Goal: Transaction & Acquisition: Purchase product/service

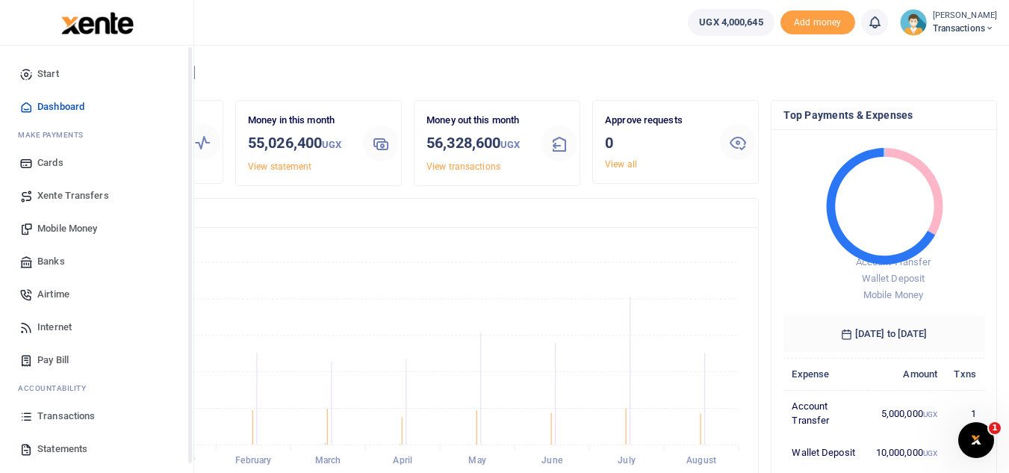
click at [56, 420] on span "Transactions" at bounding box center [66, 416] width 58 height 15
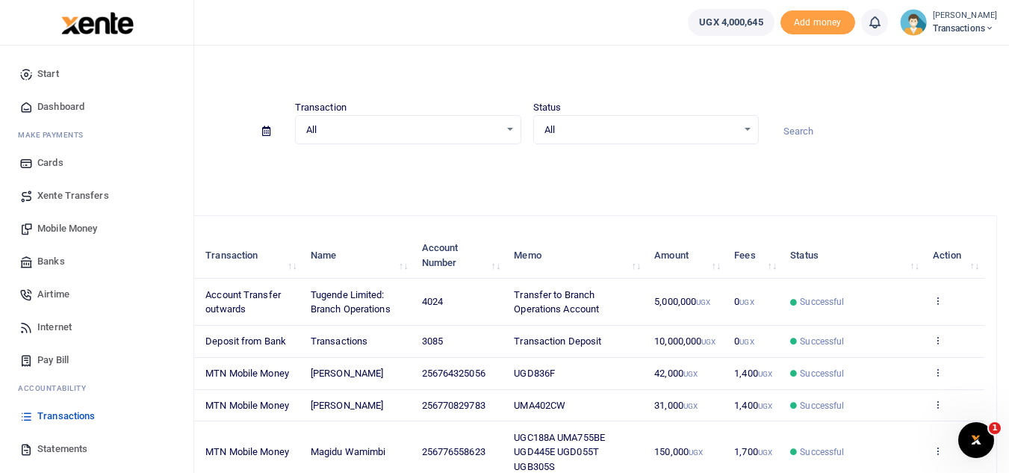
click at [78, 225] on span "Mobile Money" at bounding box center [67, 228] width 60 height 15
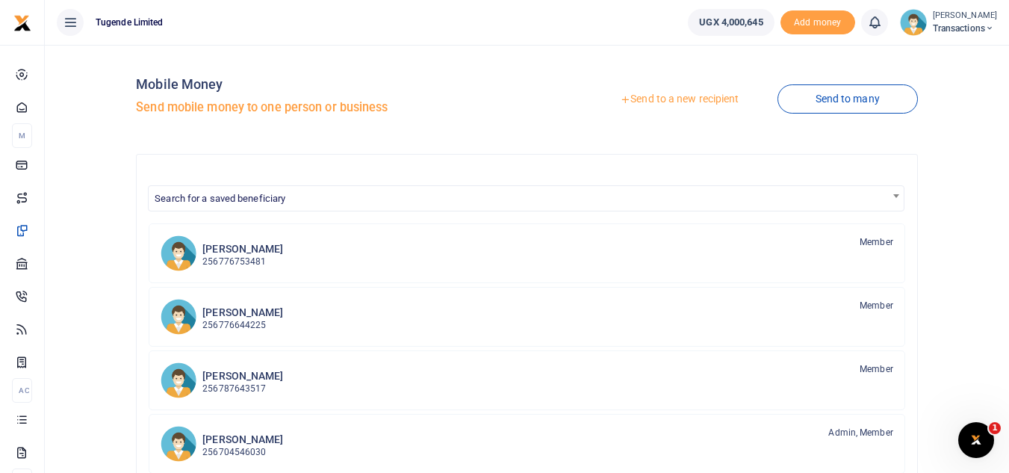
click at [646, 98] on link "Send to a new recipient" at bounding box center [679, 99] width 195 height 27
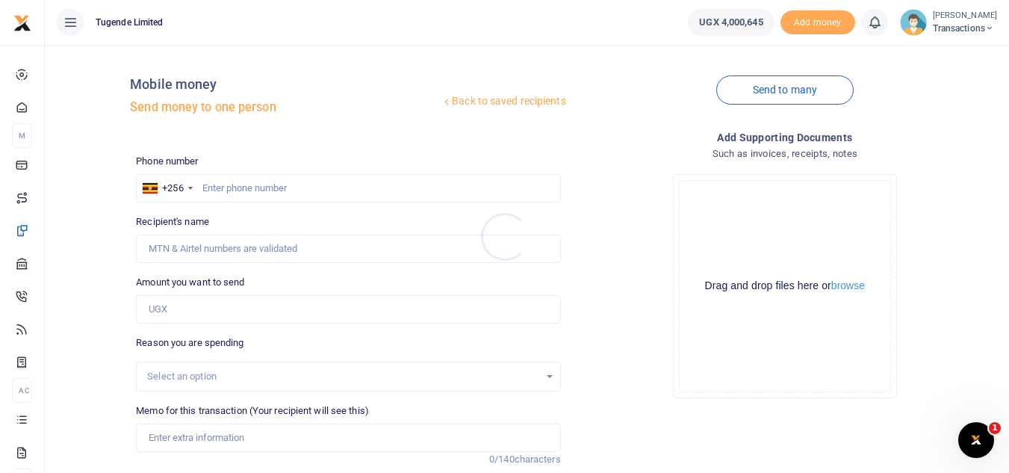
click at [243, 175] on div at bounding box center [504, 236] width 1009 height 473
click at [258, 437] on input "Memo for this transaction (Your recipient will see this)" at bounding box center [348, 437] width 424 height 28
paste input "UMA482BD AND UGF576P"
type input "UMA482BD AND UGF576P"
click at [187, 309] on input "Amount you want to send" at bounding box center [348, 309] width 424 height 28
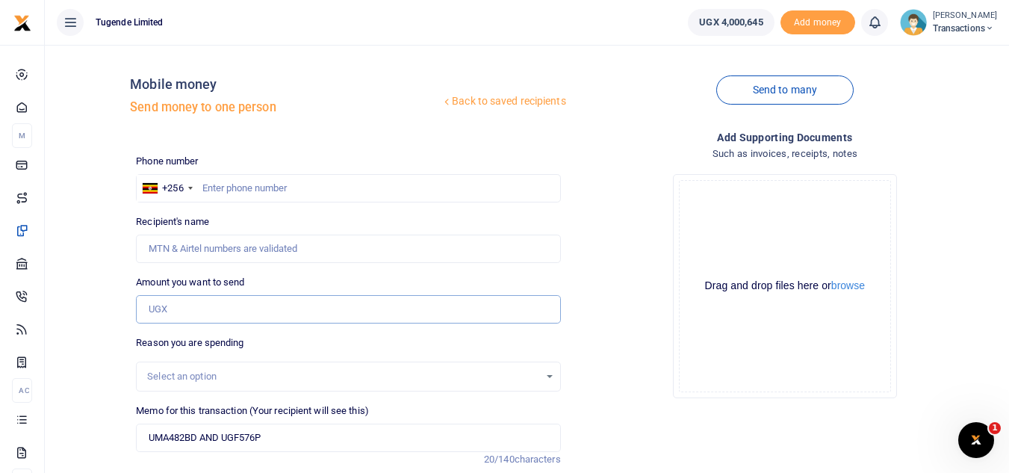
paste input "103,000"
type input "103,000"
click at [329, 194] on input "text" at bounding box center [348, 188] width 424 height 28
paste input "760447232"
type input "760447232"
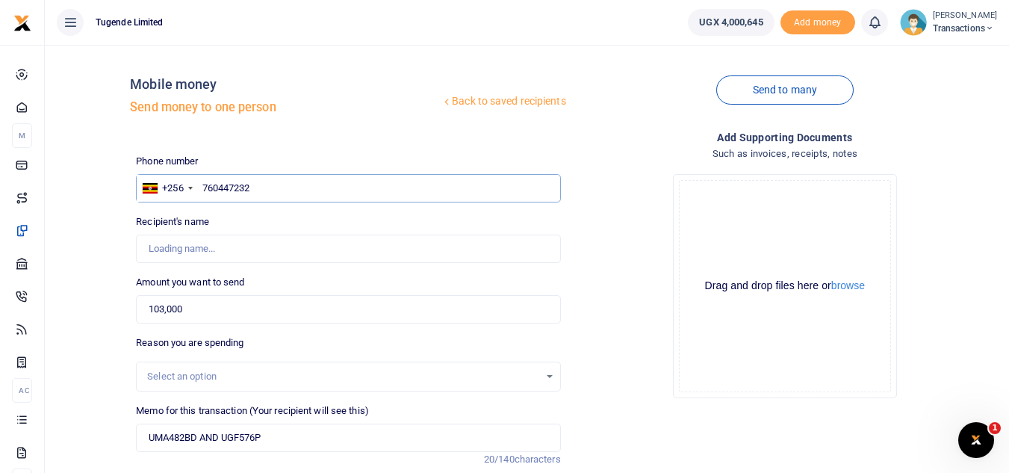
type input "Venansio Twinamatsiko"
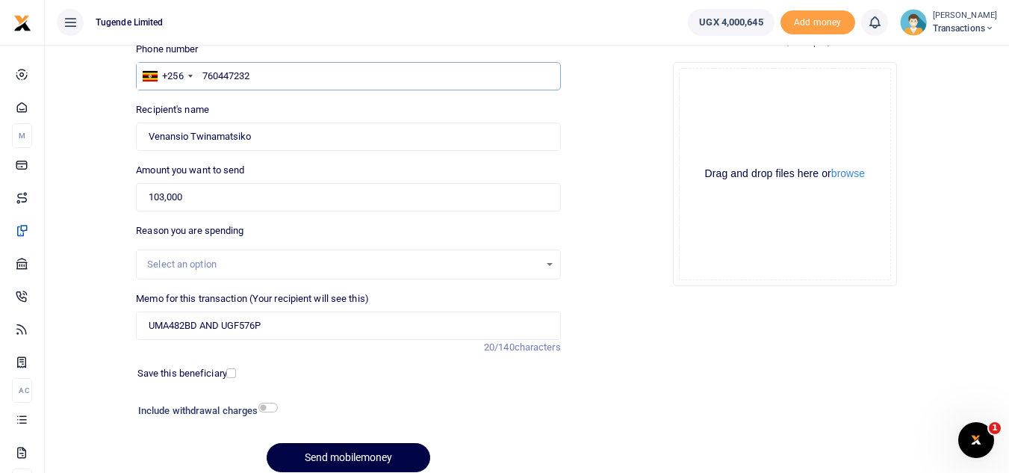
scroll to position [113, 0]
type input "760447232"
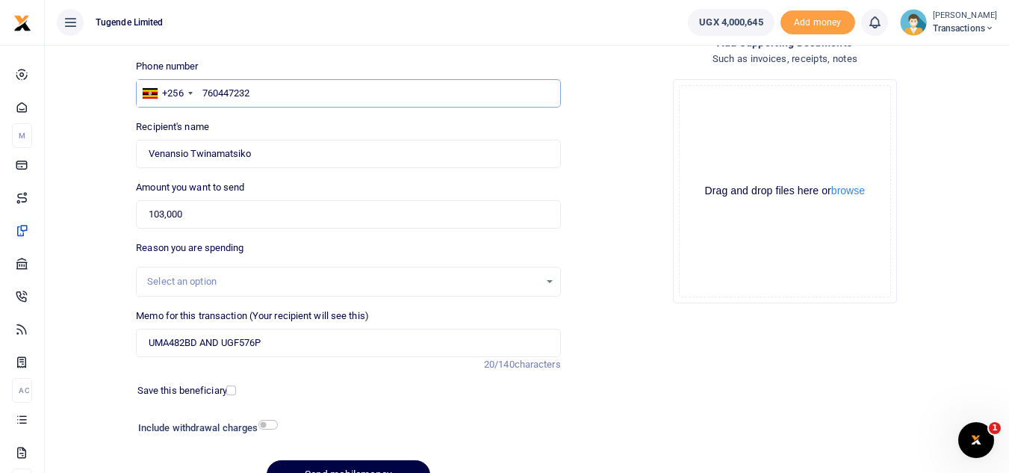
scroll to position [174, 0]
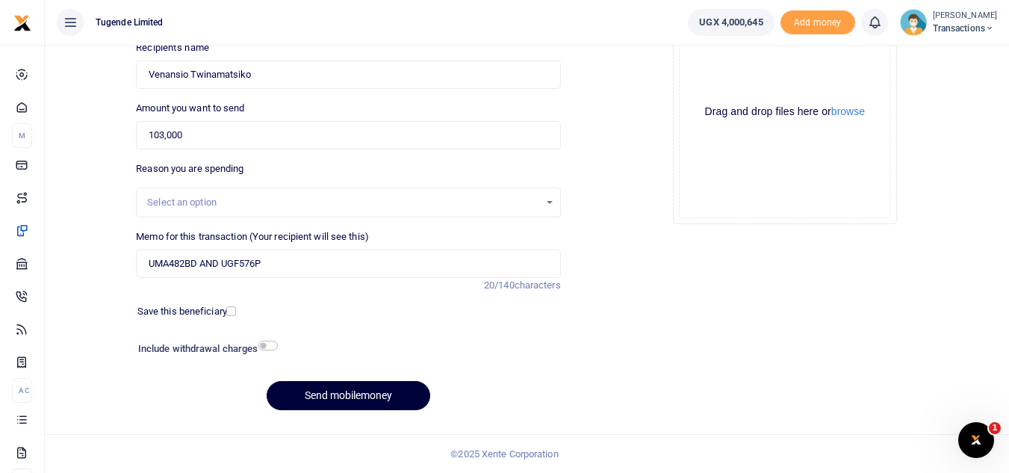
click at [319, 397] on button "Send mobilemoney" at bounding box center [349, 395] width 164 height 29
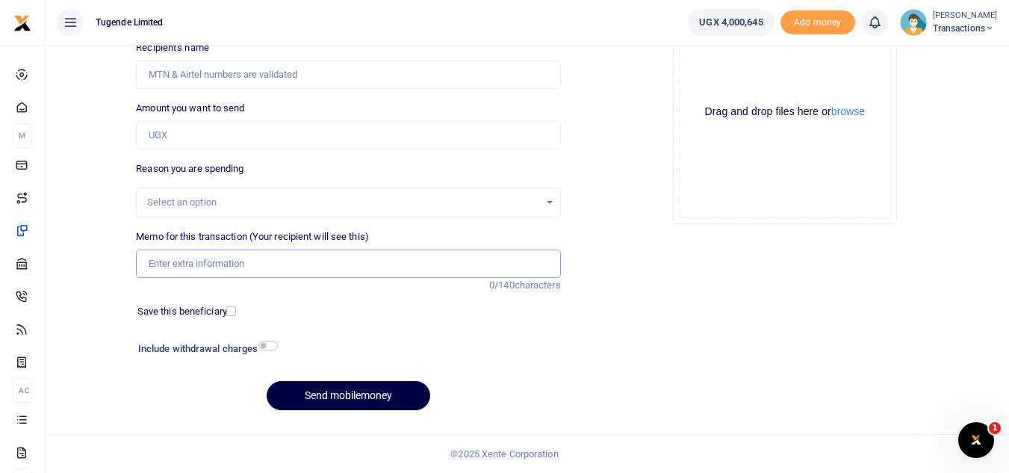
click at [238, 273] on input "Memo for this transaction (Your recipient will see this)" at bounding box center [348, 263] width 424 height 28
paste input "UGA965H, UGA408G"
click at [198, 266] on input "UGA965H, UGA408G" at bounding box center [348, 263] width 424 height 28
type input "UGA965H UGA408G"
click at [338, 129] on input "Amount you want to send" at bounding box center [348, 135] width 424 height 28
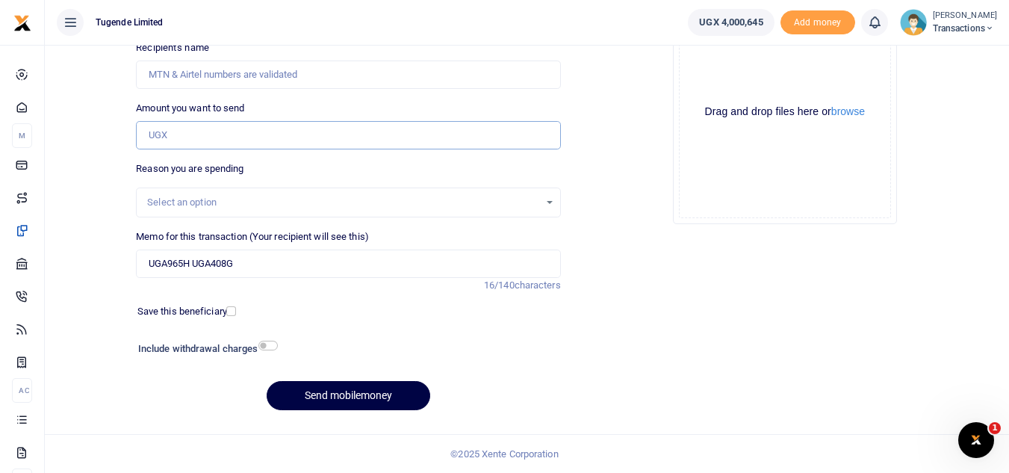
paste input "70000"
type input "70,000"
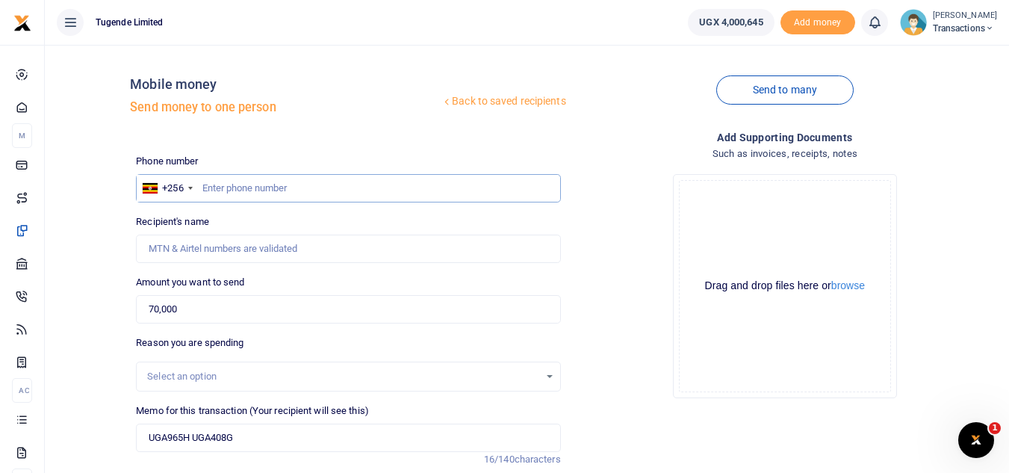
click at [235, 187] on input "text" at bounding box center [348, 188] width 424 height 28
paste input "778932269"
type input "778932269"
type input "Yasin Egau"
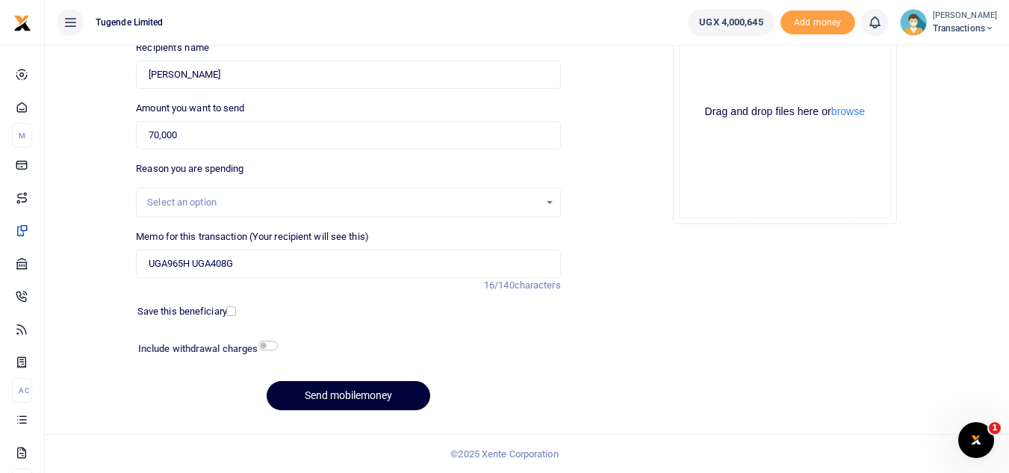
click at [358, 386] on button "Send mobilemoney" at bounding box center [349, 395] width 164 height 29
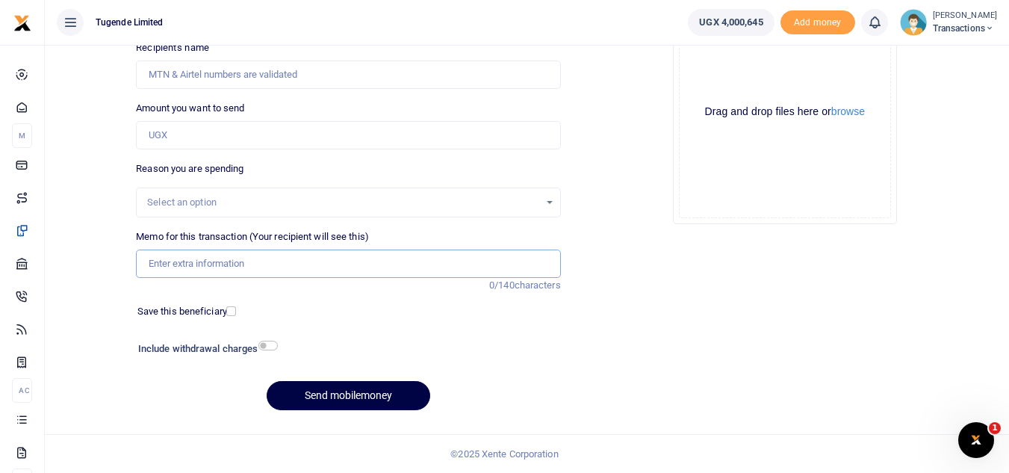
click at [240, 261] on input "Memo for this transaction (Your recipient will see this)" at bounding box center [348, 263] width 424 height 28
paste input "UGD333V"
type input "UGD333V"
click at [279, 139] on input "Amount you want to send" at bounding box center [348, 135] width 424 height 28
paste input "50,000"
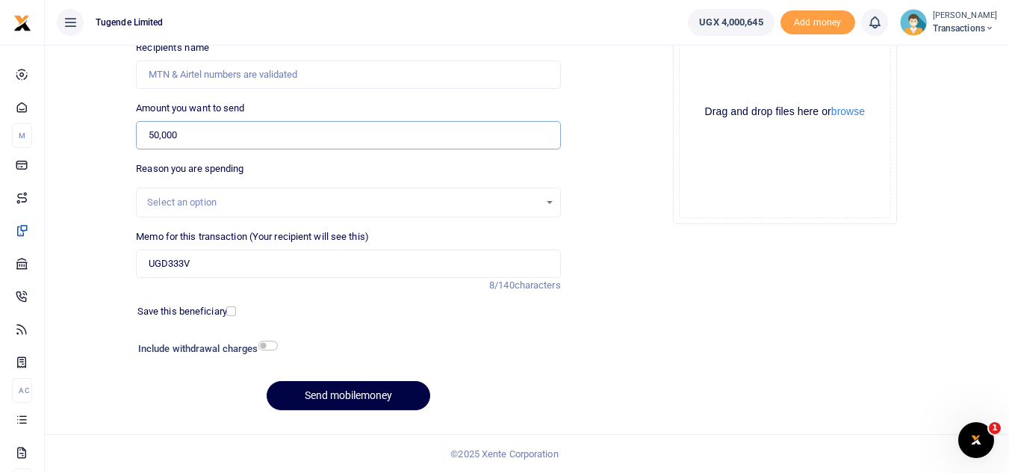
type input "50,000"
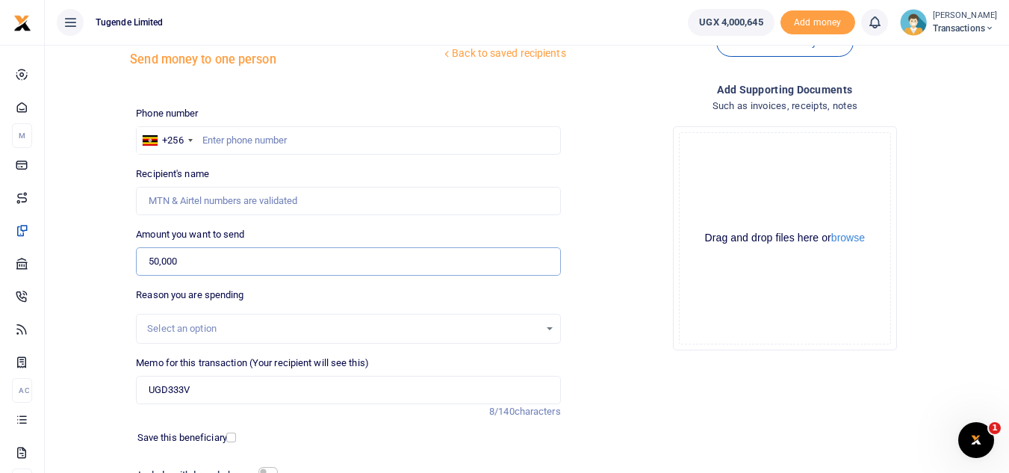
scroll to position [46, 0]
click at [286, 142] on input "text" at bounding box center [348, 142] width 424 height 28
paste input "774545806"
type input "774545806"
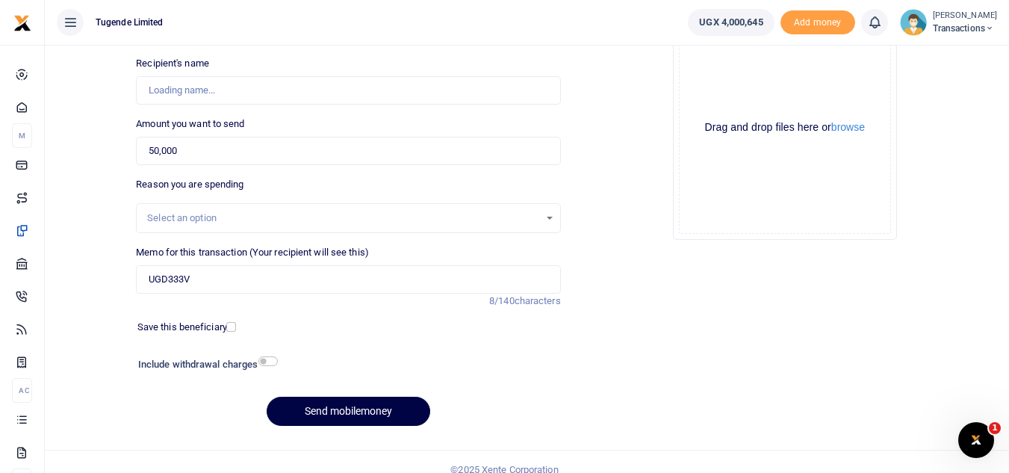
scroll to position [171, 0]
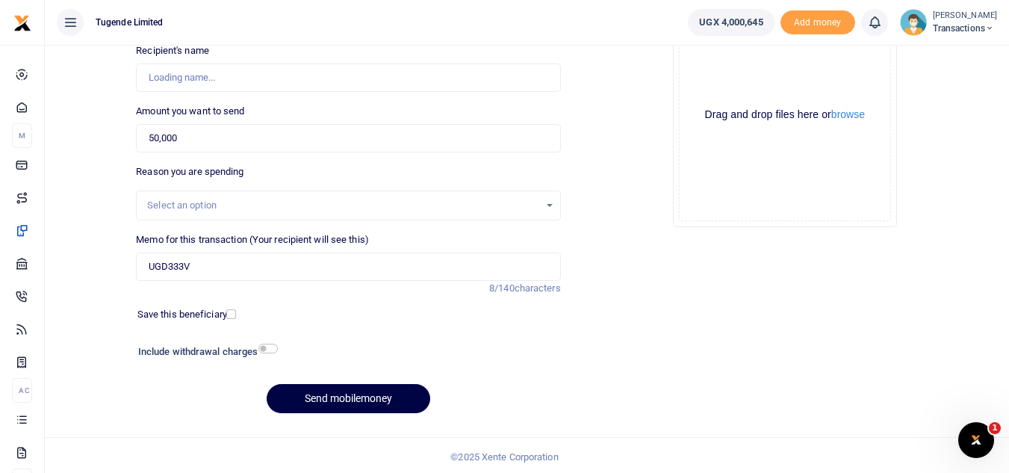
type input "Julius Ouke"
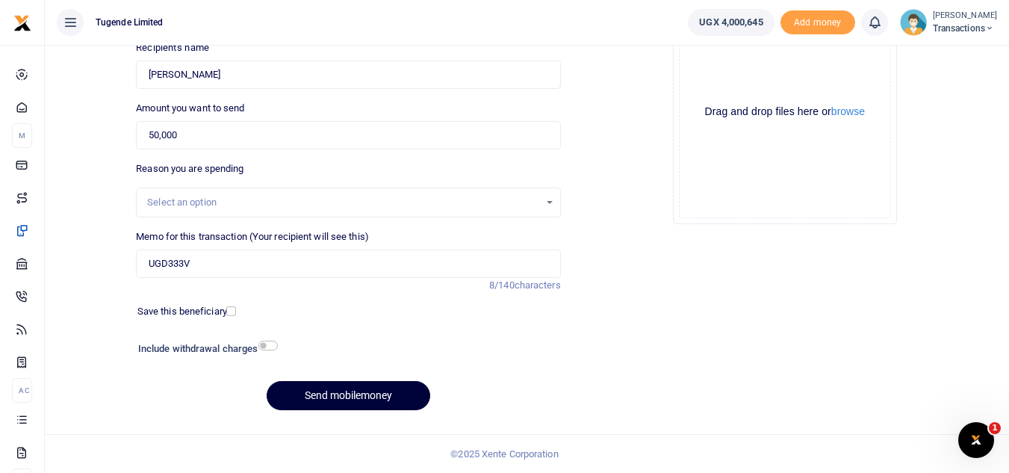
type input "774545806"
click at [338, 387] on button "Send mobilemoney" at bounding box center [349, 395] width 164 height 29
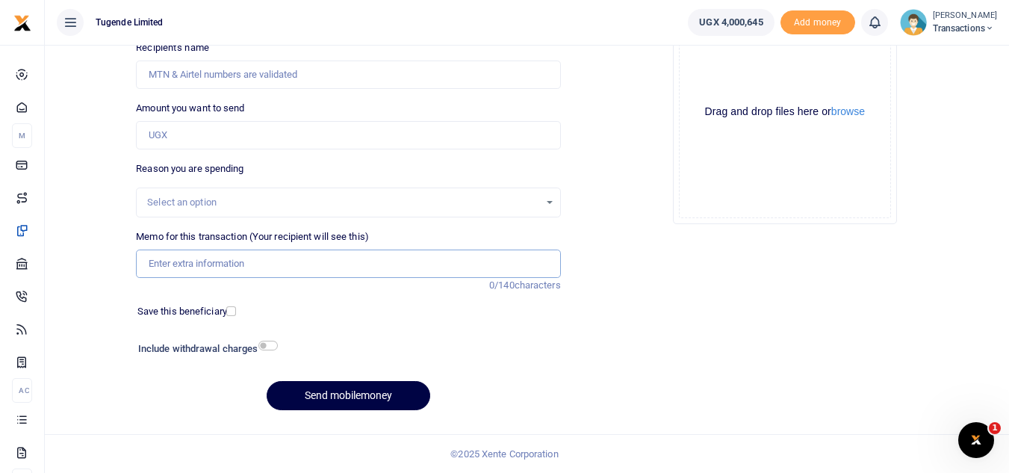
click at [246, 270] on input "Memo for this transaction (Your recipient will see this)" at bounding box center [348, 263] width 424 height 28
paste input "UGD641M, UGC486V, UGA698N, UGC263J"
click at [240, 269] on input "UGD641M, UGC486V, UGA698N, UGC263J" at bounding box center [348, 263] width 424 height 28
click at [287, 267] on input "UGD641M, UGC486V UGA698N, UGC263J" at bounding box center [348, 263] width 424 height 28
click at [194, 267] on input "UGD641M, UGC486V UGA698N UGC263J" at bounding box center [348, 263] width 424 height 28
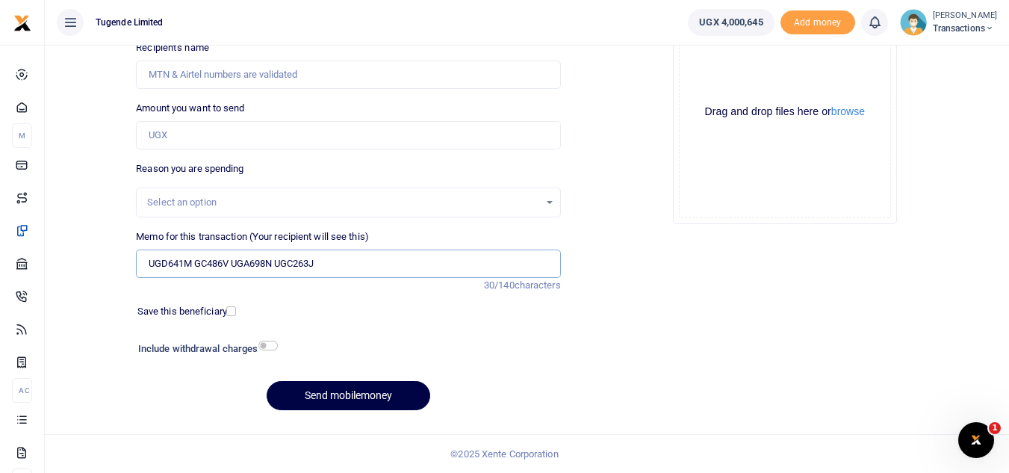
type input "UGD641M GC486V UGA698N UGC263J"
click at [265, 133] on input "Amount you want to send" at bounding box center [348, 135] width 424 height 28
paste input "223,000"
type input "223,000"
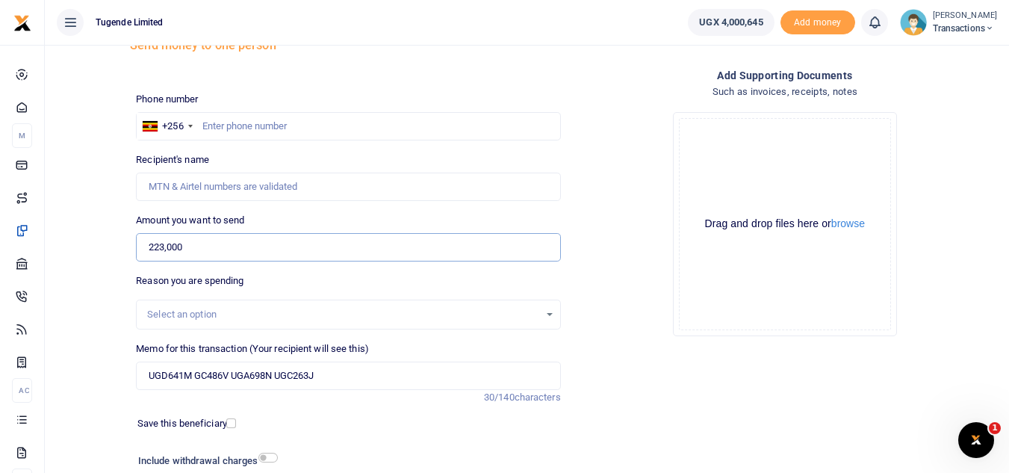
scroll to position [46, 0]
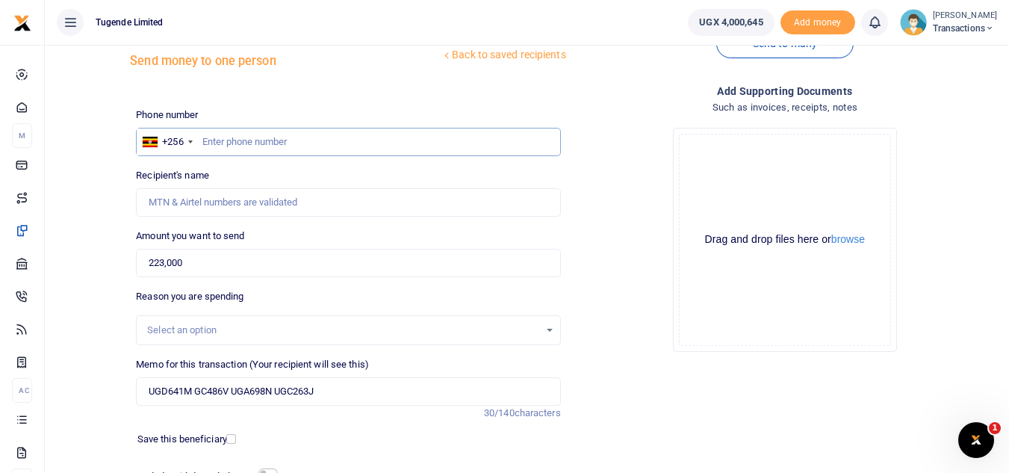
click at [240, 129] on input "text" at bounding box center [348, 142] width 424 height 28
paste input "786646500"
type input "786646500"
type input "John Baguma"
type input "786646500"
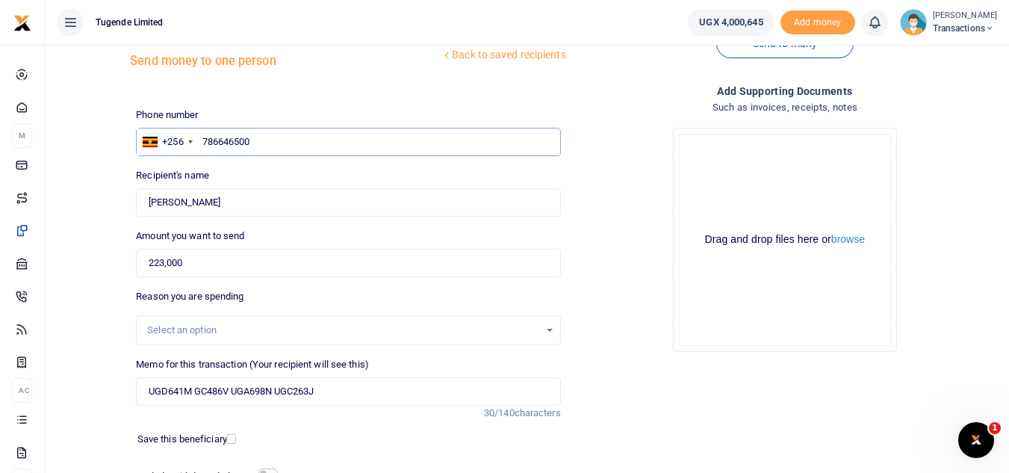
scroll to position [174, 0]
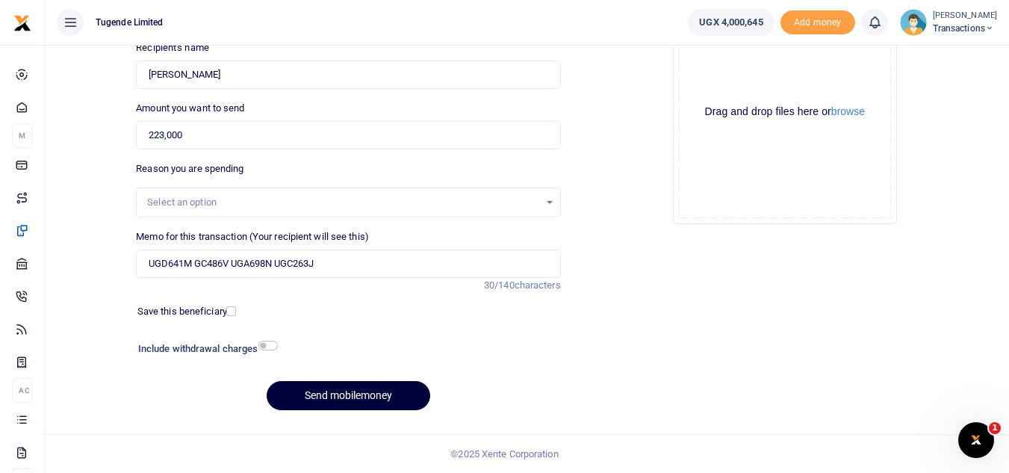
click at [347, 387] on button "Send mobilemoney" at bounding box center [349, 395] width 164 height 29
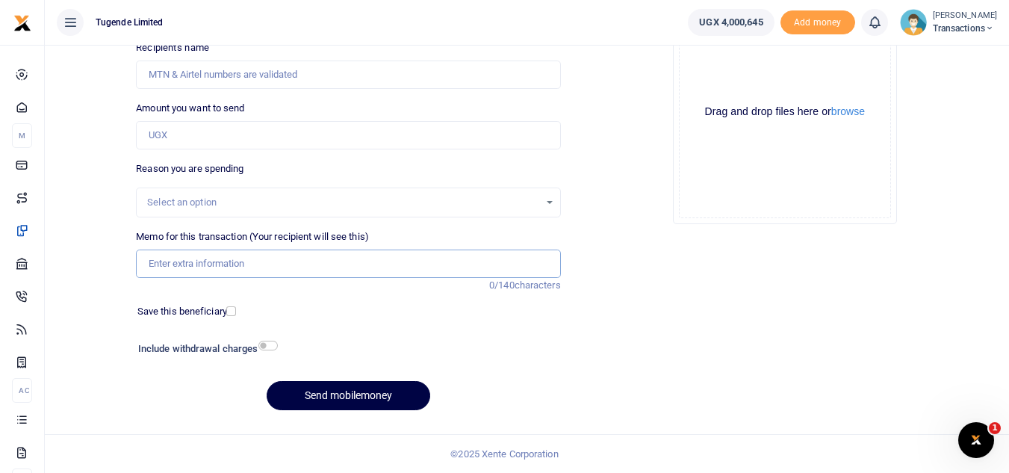
click at [307, 257] on input "Memo for this transaction (Your recipient will see this)" at bounding box center [348, 263] width 424 height 28
paste input "TLUG-016442"
type input "TLUG-016442"
click at [261, 136] on input "Amount you want to send" at bounding box center [348, 135] width 424 height 28
paste input "52000"
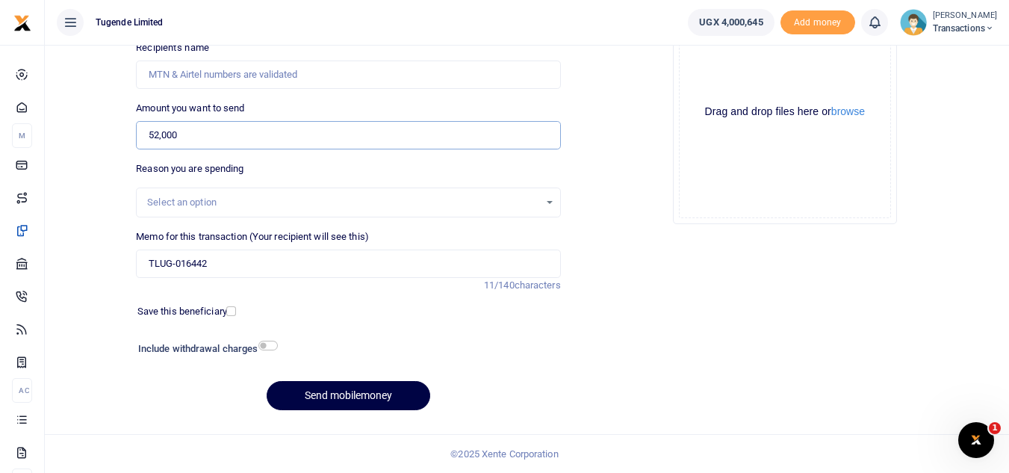
type input "52,000"
click at [146, 269] on input "TLUG-016442" at bounding box center [348, 263] width 424 height 28
paste input "UGC076P"
click at [217, 262] on input "UGC076P TLUG-016442" at bounding box center [348, 263] width 424 height 28
type input "UGC076P TLUG 016442"
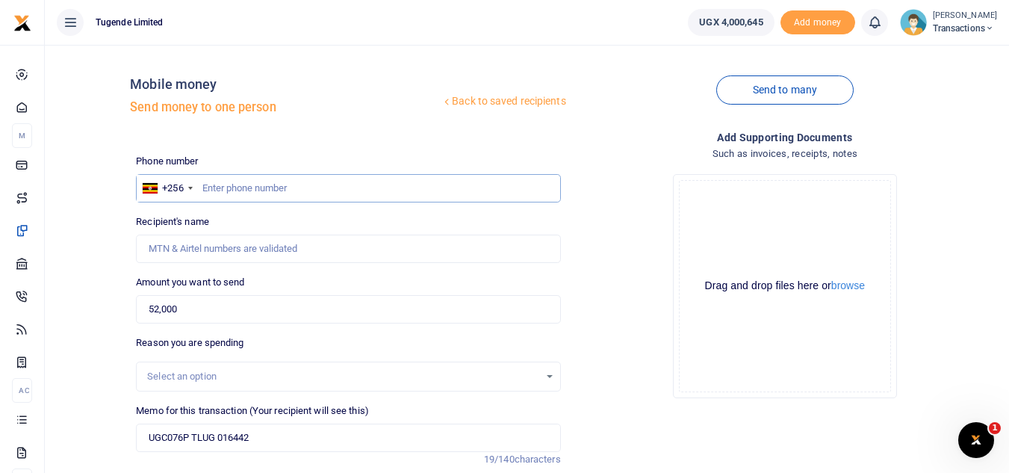
click at [228, 181] on input "text" at bounding box center [348, 188] width 424 height 28
paste input "775987196"
type input "775987196"
type input "Wilfred Esegu"
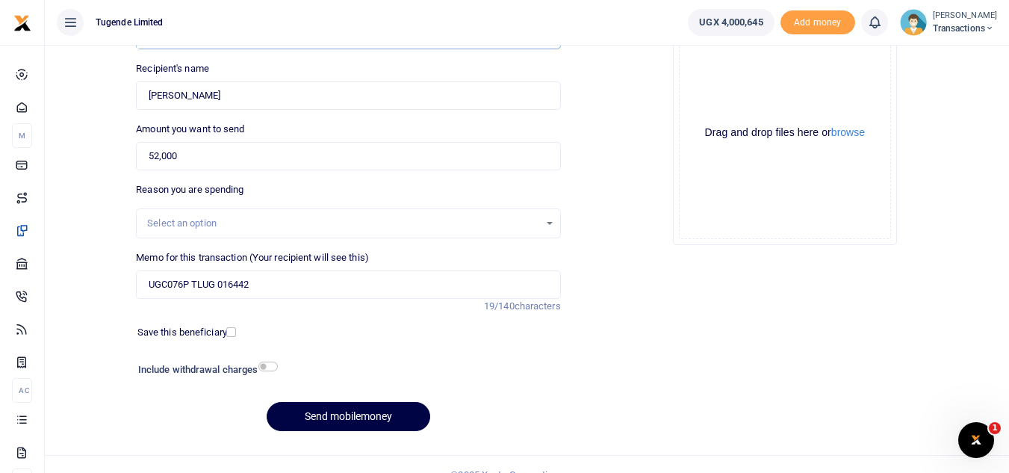
scroll to position [155, 0]
type input "775987196"
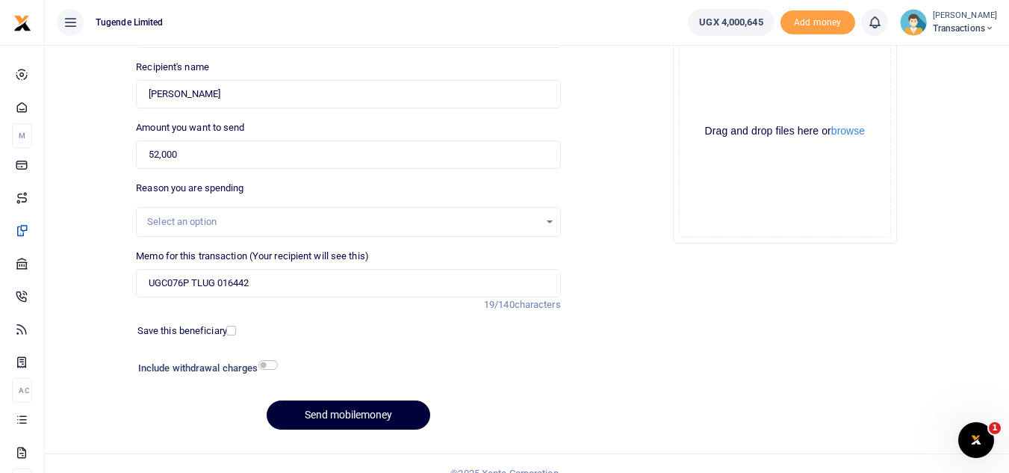
click at [314, 415] on button "Send mobilemoney" at bounding box center [349, 414] width 164 height 29
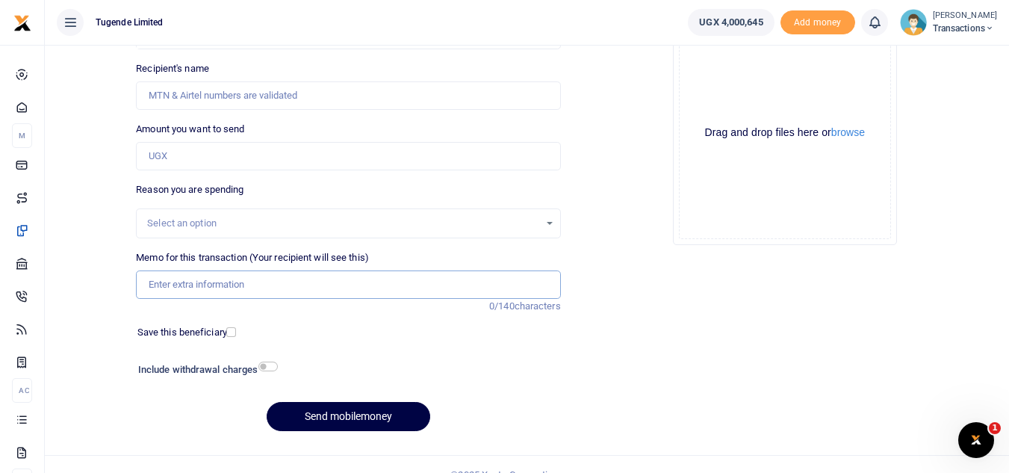
click at [338, 284] on input "Memo for this transaction (Your recipient will see this)" at bounding box center [348, 284] width 424 height 28
paste input "UMA932AM"
type input "UMA932AM"
click at [286, 159] on input "Amount you want to send" at bounding box center [348, 156] width 424 height 28
paste input "62,000"
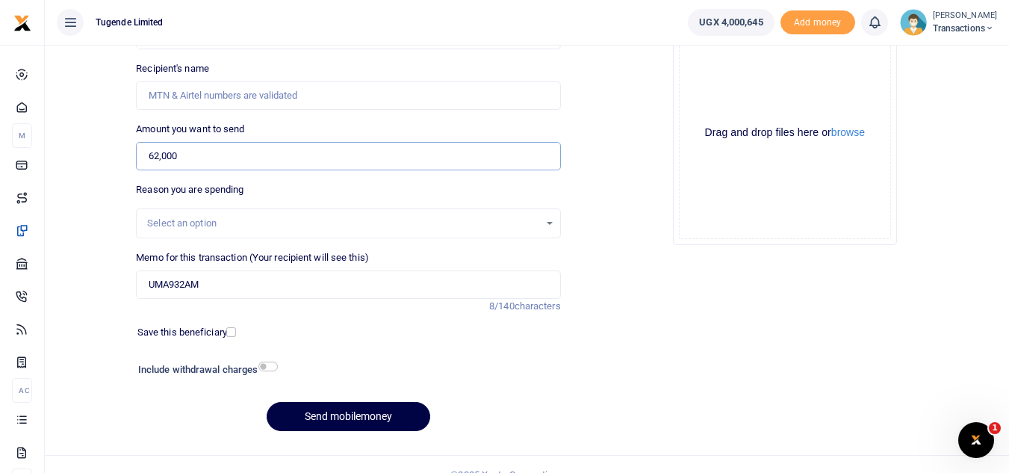
type input "62,000"
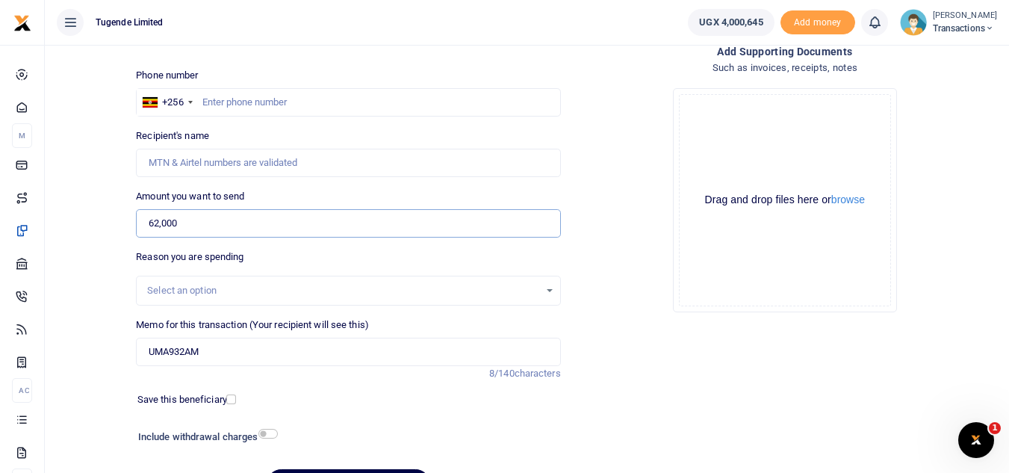
scroll to position [81, 0]
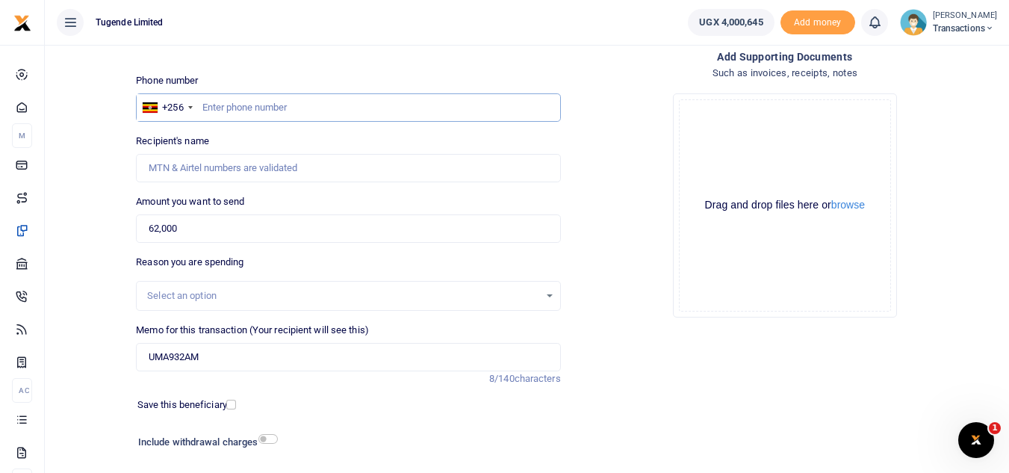
click at [352, 96] on input "text" at bounding box center [348, 107] width 424 height 28
paste input "791543834"
type input "791543834"
type input "Kassim Sebunya"
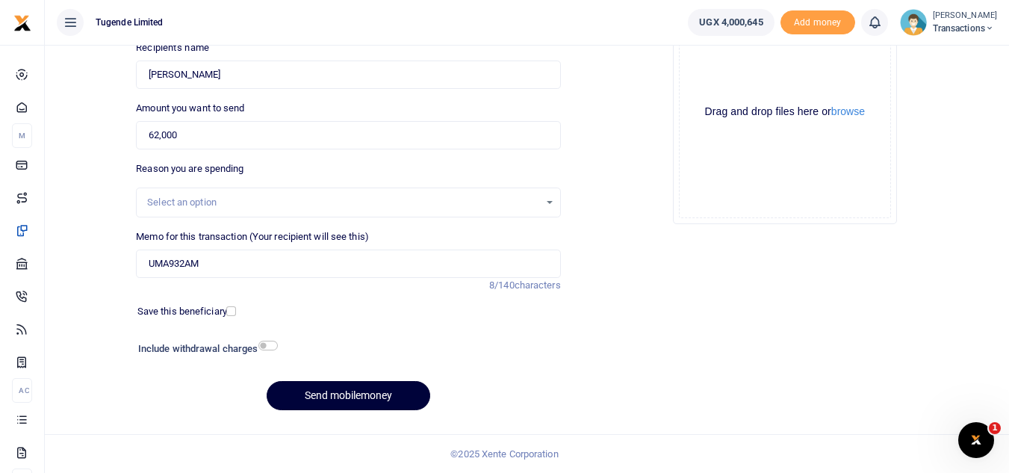
click at [338, 398] on button "Send mobilemoney" at bounding box center [349, 395] width 164 height 29
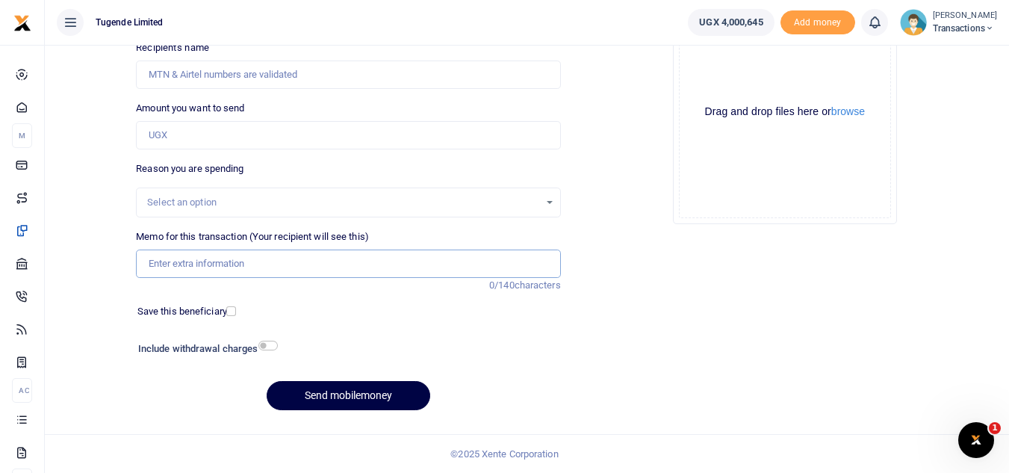
click at [270, 269] on input "Memo for this transaction (Your recipient will see this)" at bounding box center [348, 263] width 424 height 28
paste input "UMA498DF"
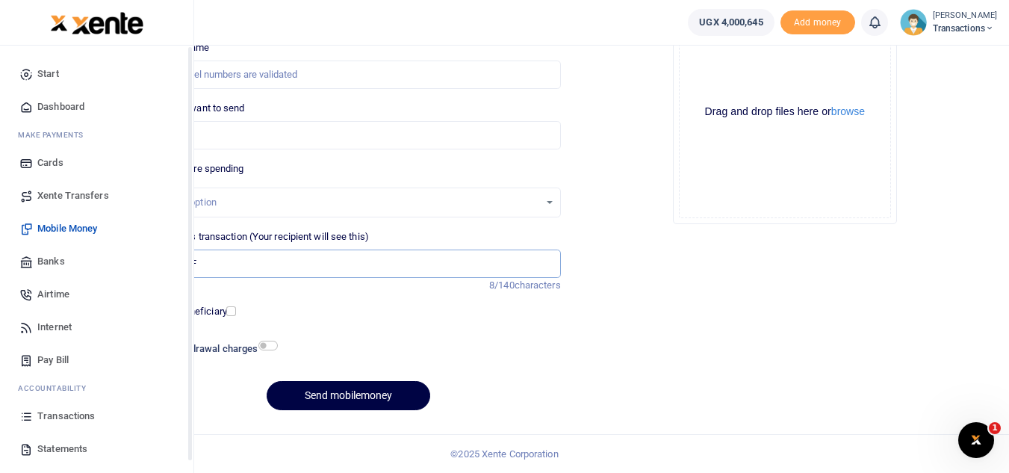
type input "UMA498DF"
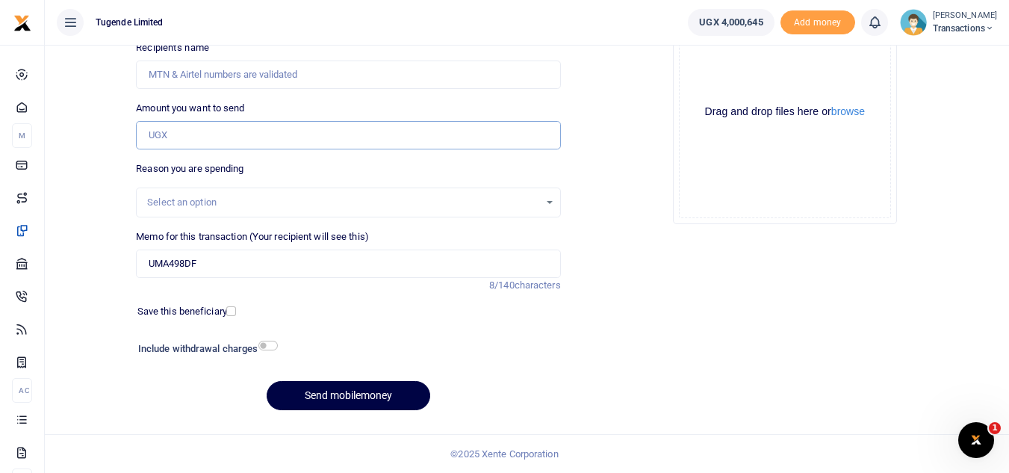
click at [272, 140] on input "Amount you want to send" at bounding box center [348, 135] width 424 height 28
paste input "52,000"
type input "52,000"
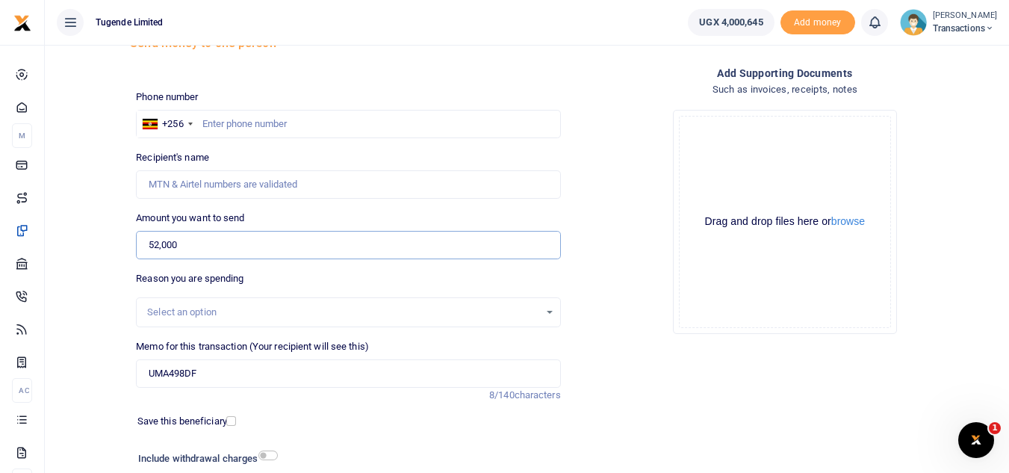
scroll to position [63, 0]
click at [335, 125] on input "text" at bounding box center [348, 125] width 424 height 28
paste input "780755111"
type input "780755111"
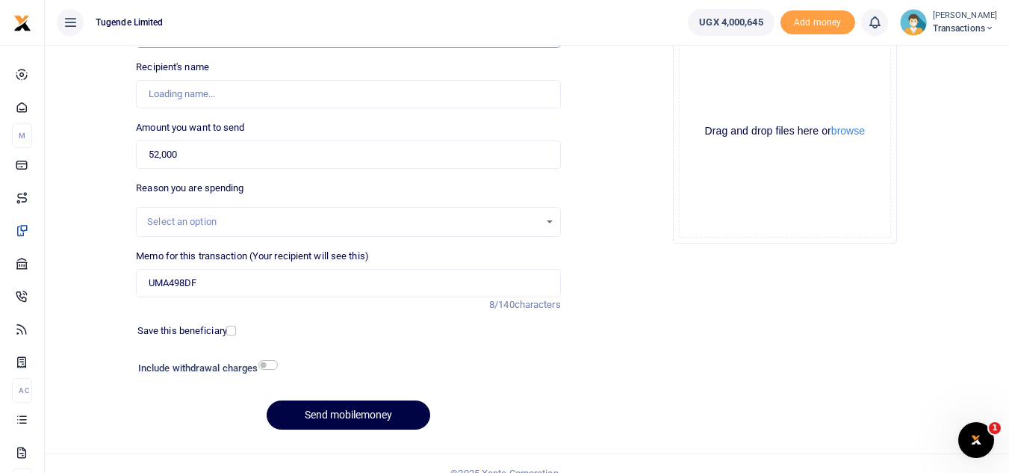
type input "Daniel Owori"
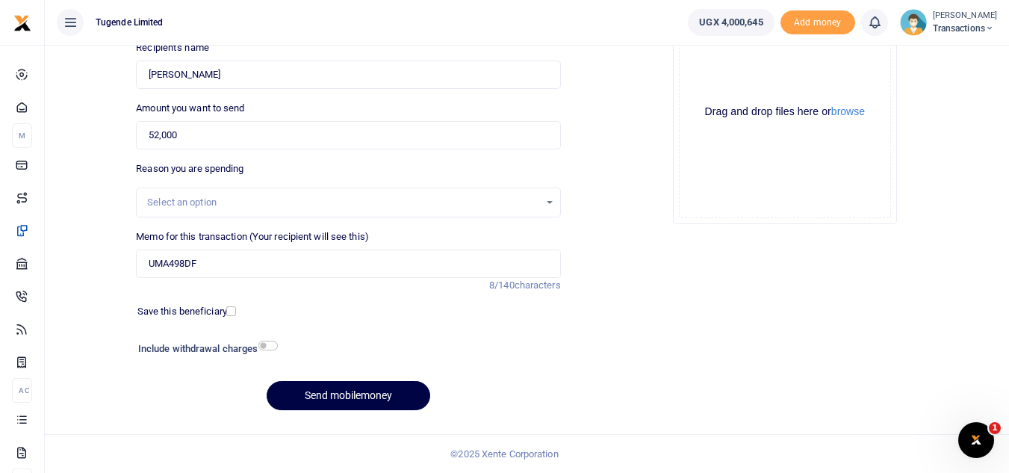
type input "780755111"
click at [389, 394] on button "Send mobilemoney" at bounding box center [349, 395] width 164 height 29
click at [252, 258] on input "Memo for this transaction (Your recipient will see this)" at bounding box center [348, 263] width 424 height 28
paste input "UFY218K"
type input "UFY218K"
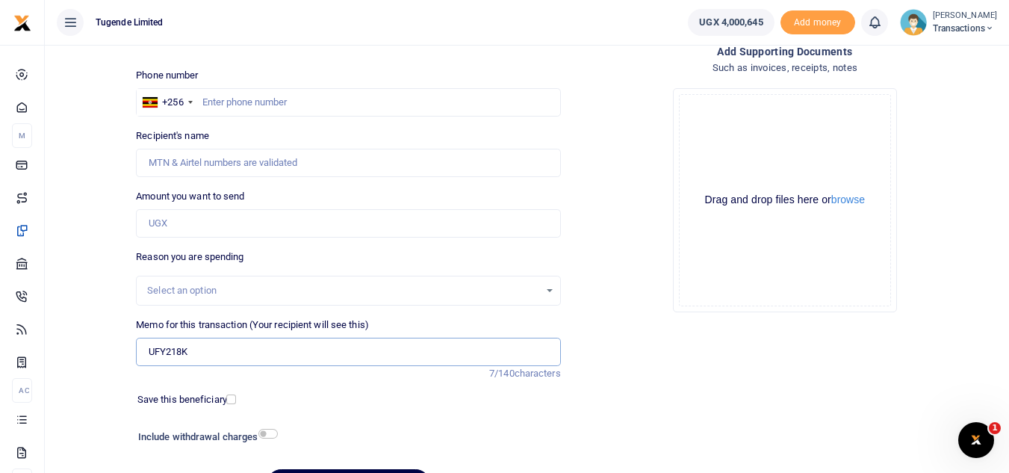
scroll to position [85, 0]
drag, startPoint x: 326, startPoint y: 117, endPoint x: 309, endPoint y: 104, distance: 21.2
click at [309, 104] on div "Phone number +256 Uganda +256 Phone is required. Recipient's name Name is requi…" at bounding box center [348, 290] width 436 height 443
click at [309, 104] on input "text" at bounding box center [348, 103] width 424 height 28
paste input "756325764"
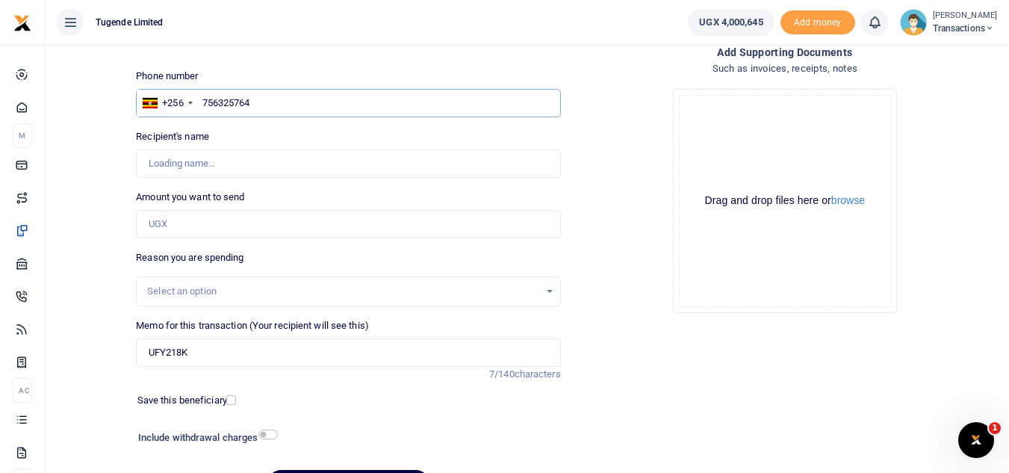
type input "756325764"
type input "Gilbert Tumusiime"
click at [240, 222] on input "Amount you want to send" at bounding box center [348, 224] width 424 height 28
paste input "42000"
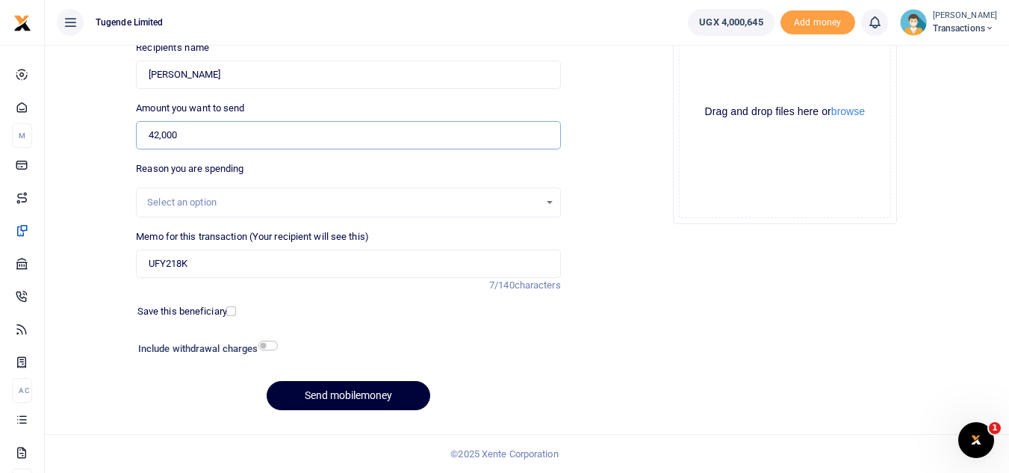
type input "42,000"
click at [341, 397] on button "Send mobilemoney" at bounding box center [349, 395] width 164 height 29
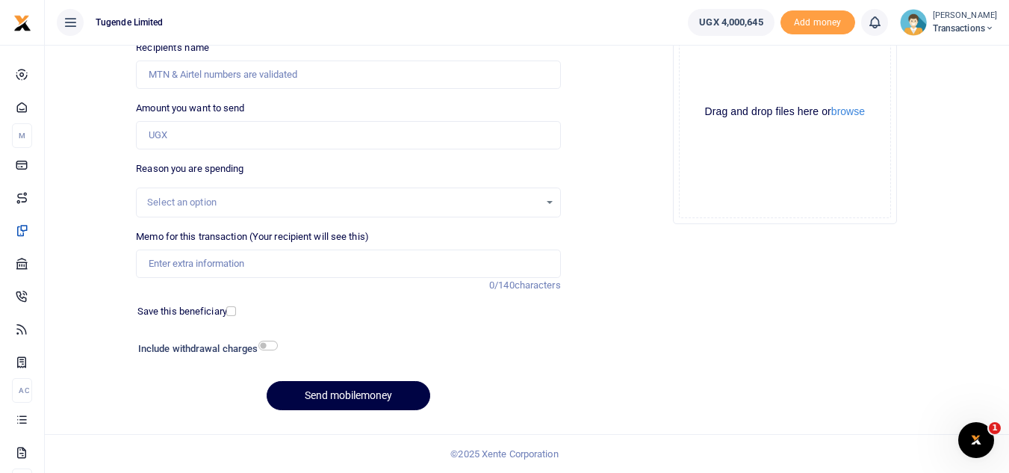
scroll to position [174, 0]
click at [238, 258] on input "Memo for this transaction (Your recipient will see this)" at bounding box center [348, 263] width 424 height 28
paste input "UMA344CF"
type input "UMA344CF"
click at [238, 140] on input "Amount you want to send" at bounding box center [348, 135] width 424 height 28
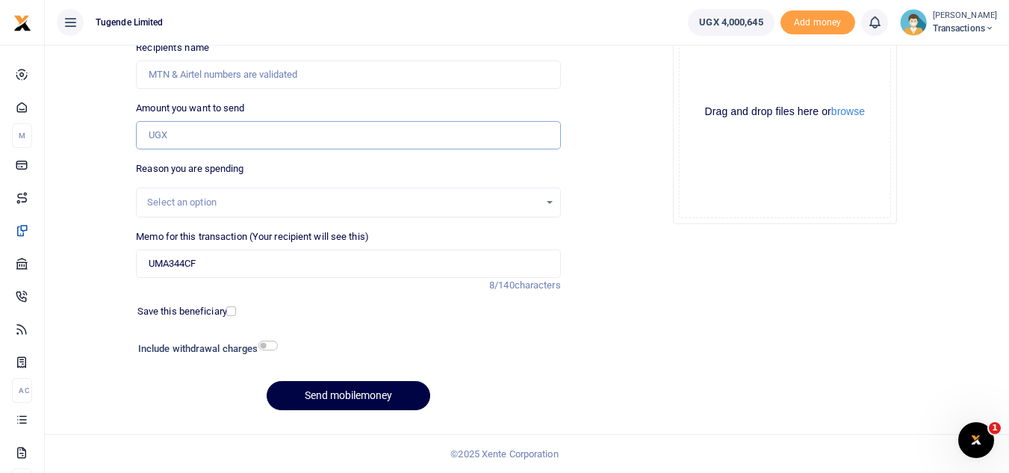
paste input "48,000"
type input "48,000"
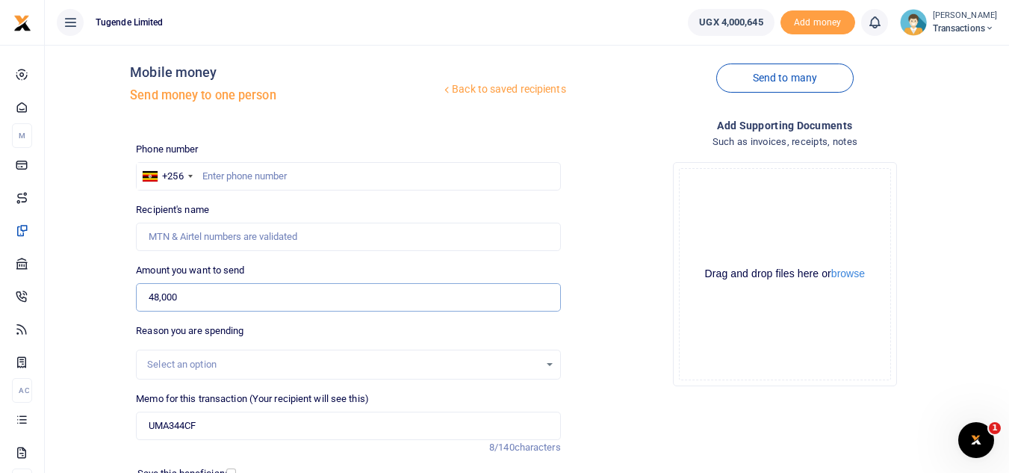
scroll to position [10, 0]
click at [223, 176] on input "text" at bounding box center [348, 178] width 424 height 28
paste input "767630813"
type input "767630813"
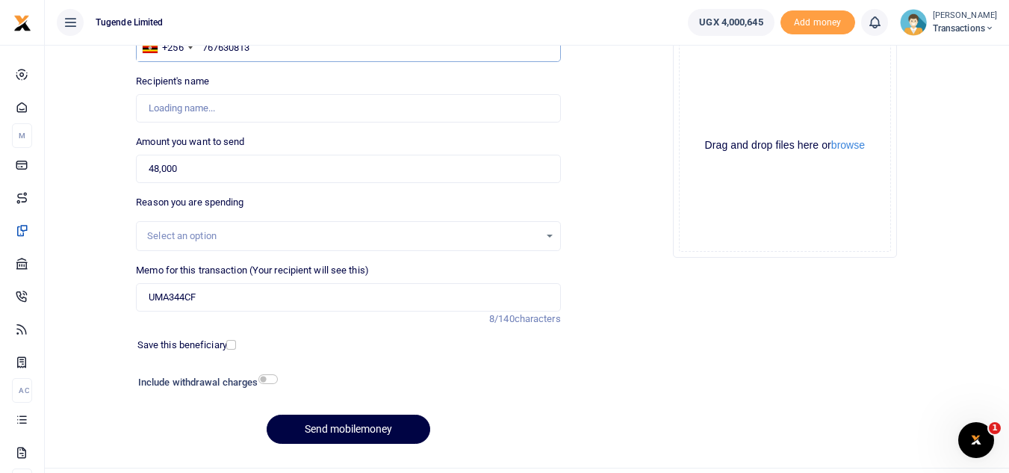
type input "[PERSON_NAME]"
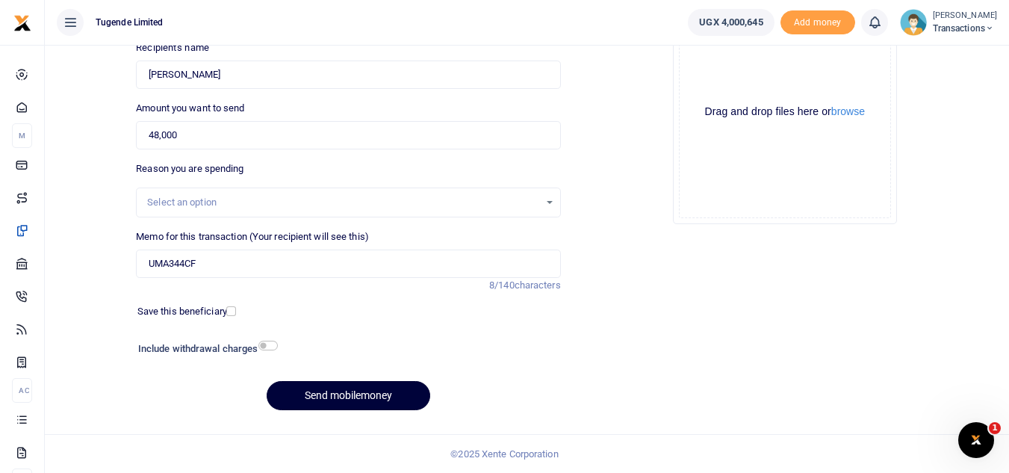
type input "767630813"
click at [311, 395] on button "Send mobilemoney" at bounding box center [349, 395] width 164 height 29
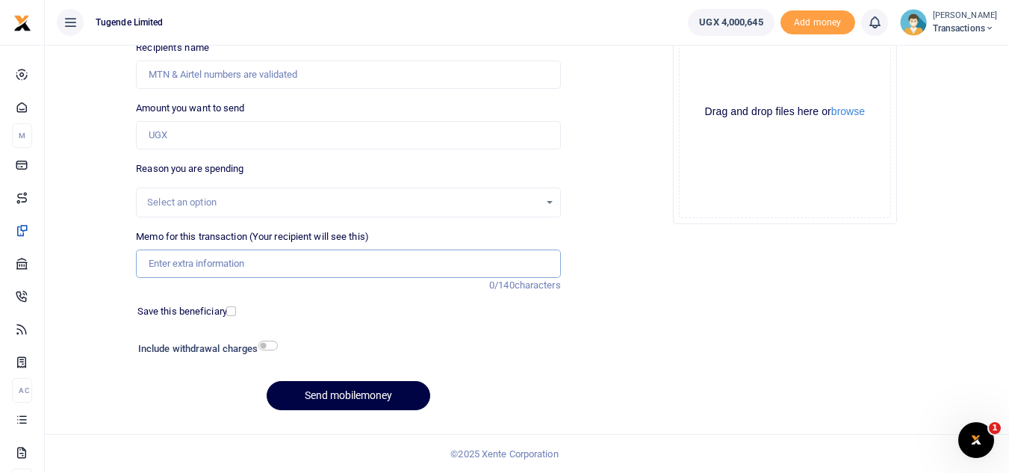
click at [229, 261] on input "Memo for this transaction (Your recipient will see this)" at bounding box center [348, 263] width 424 height 28
paste input "TLUG-016434"
type input "TLUG-016434"
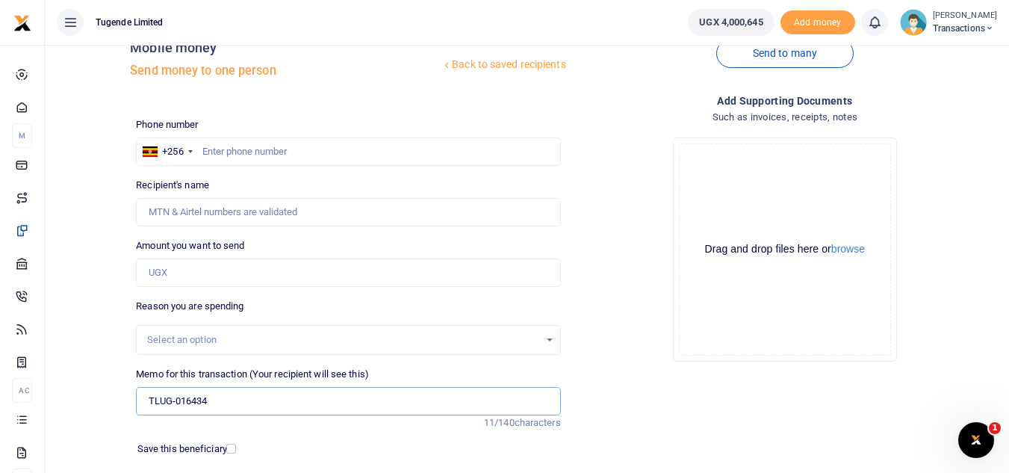
scroll to position [36, 0]
click at [327, 146] on input "text" at bounding box center [348, 152] width 424 height 28
paste input "778887834"
type input "778887834"
type input "[PERSON_NAME]"
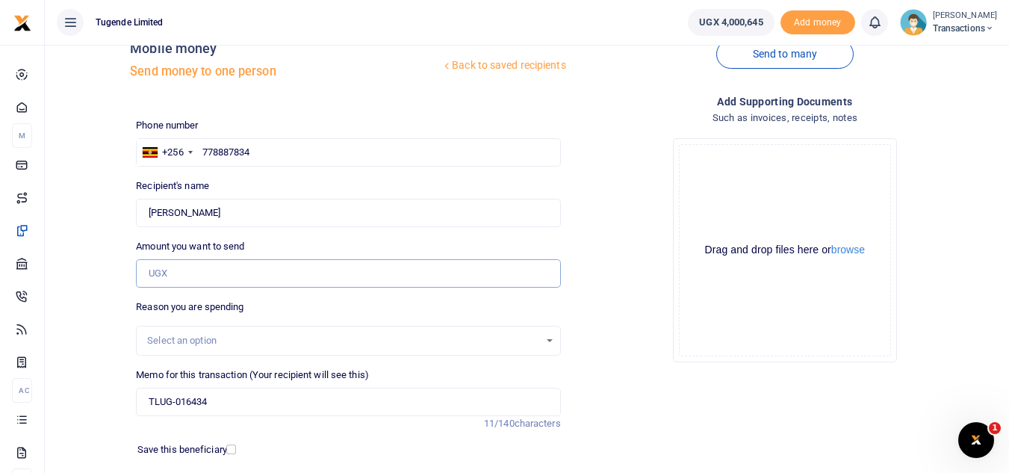
click at [261, 276] on input "Amount you want to send" at bounding box center [348, 273] width 424 height 28
paste input "52,000"
type input "52,000"
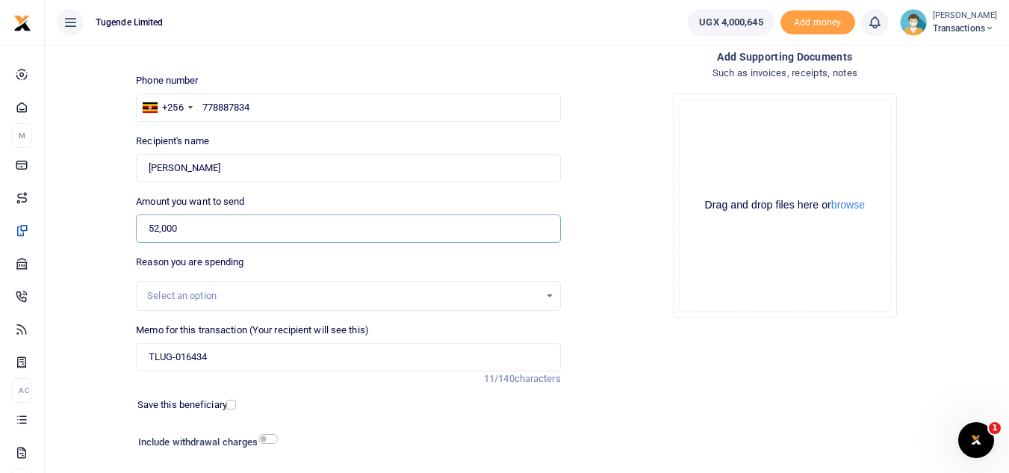
scroll to position [81, 0]
click at [149, 361] on input "TLUG-016434" at bounding box center [348, 356] width 424 height 28
paste input "UGG924X"
click at [222, 356] on input "UGG924X TLUG-016434" at bounding box center [348, 356] width 424 height 28
type input "UGG924X TLUG 016434"
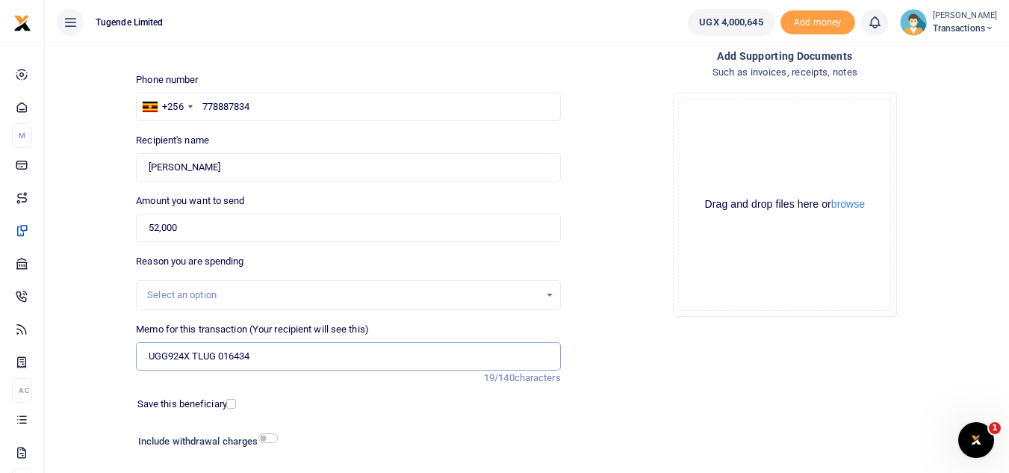
scroll to position [174, 0]
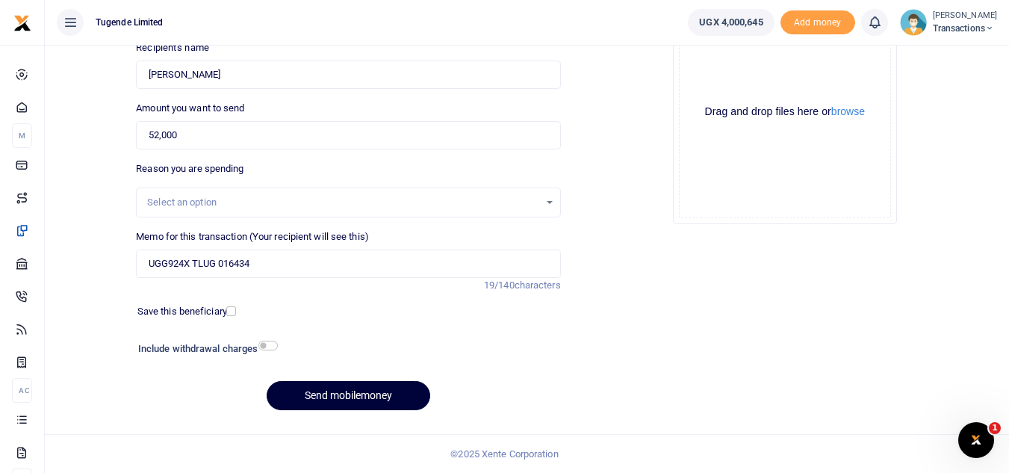
click at [334, 391] on button "Send mobilemoney" at bounding box center [349, 395] width 164 height 29
